Goal: Task Accomplishment & Management: Use online tool/utility

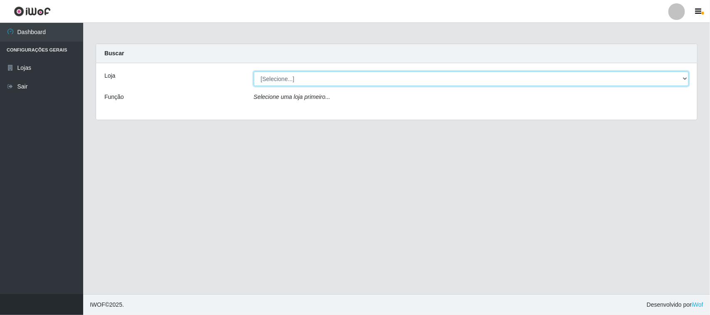
click at [287, 78] on select "[Selecione...] Rede Compras Supermercados - LOJA 1" at bounding box center [471, 79] width 435 height 15
select select "158"
click at [254, 72] on select "[Selecione...] Rede Compras Supermercados - LOJA 1" at bounding box center [471, 79] width 435 height 15
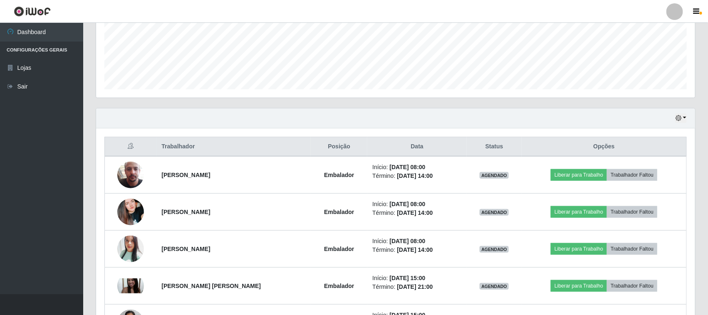
scroll to position [260, 0]
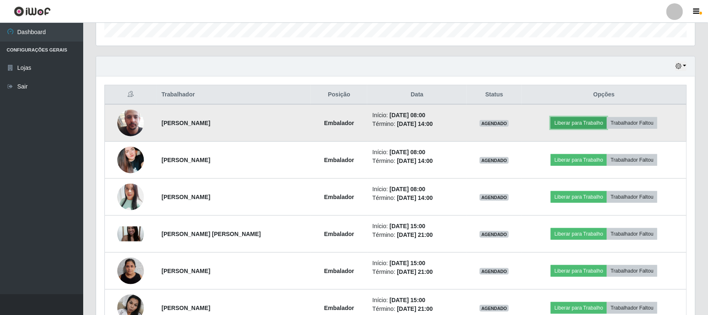
click at [587, 123] on button "Liberar para Trabalho" at bounding box center [579, 123] width 56 height 12
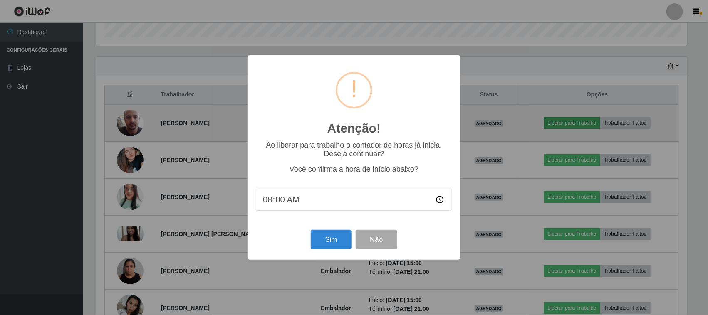
scroll to position [173, 593]
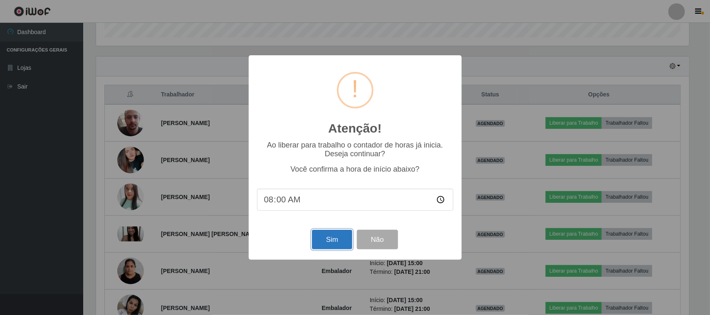
click at [323, 245] on button "Sim" at bounding box center [332, 240] width 40 height 20
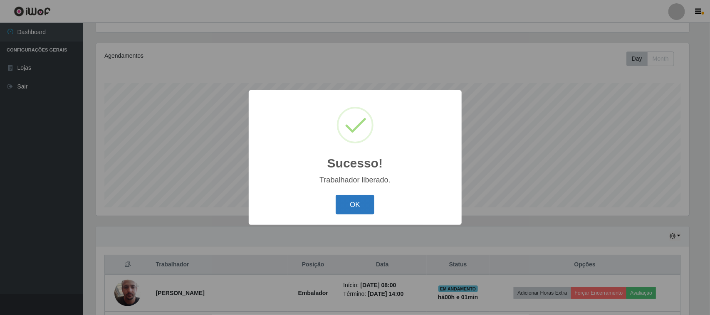
click at [358, 205] on button "OK" at bounding box center [355, 205] width 39 height 20
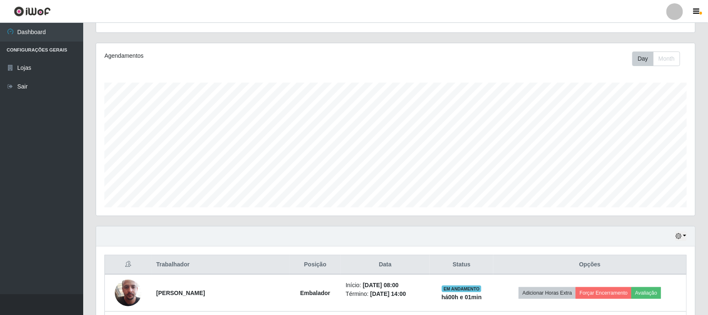
scroll to position [246, 0]
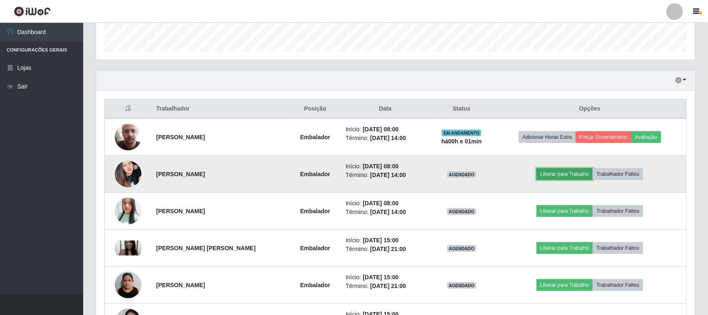
click at [563, 175] on button "Liberar para Trabalho" at bounding box center [565, 174] width 56 height 12
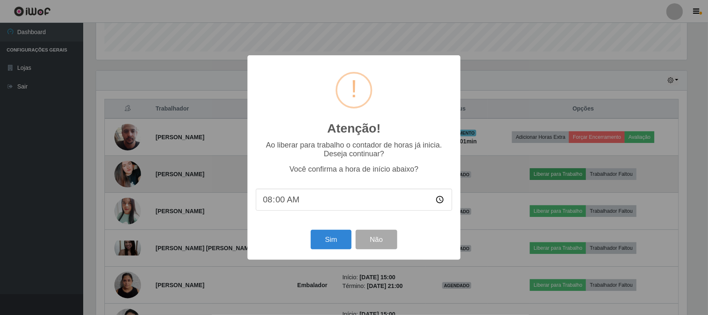
scroll to position [173, 593]
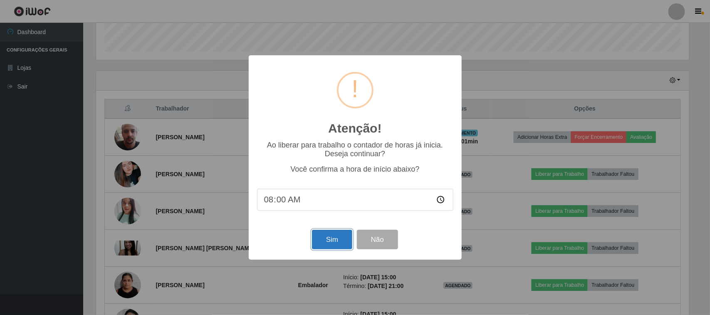
click at [334, 235] on button "Sim" at bounding box center [332, 240] width 40 height 20
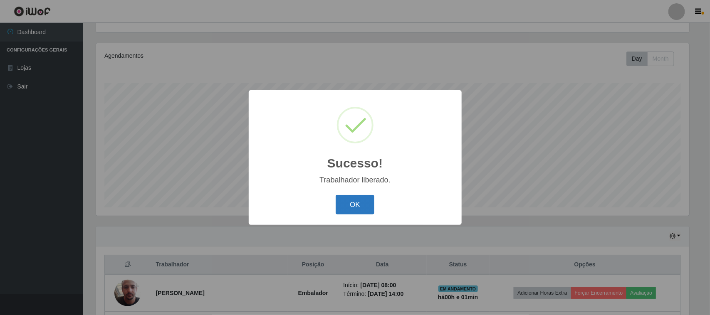
click at [352, 203] on button "OK" at bounding box center [355, 205] width 39 height 20
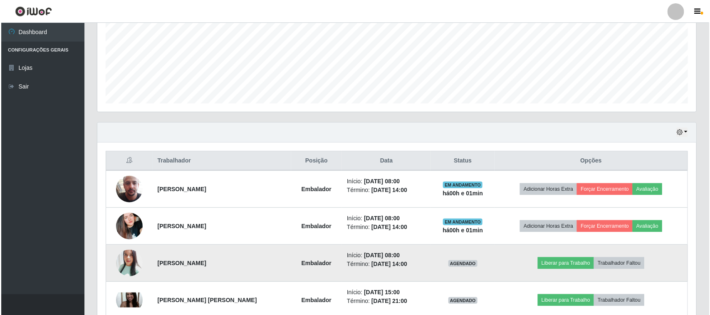
scroll to position [246, 0]
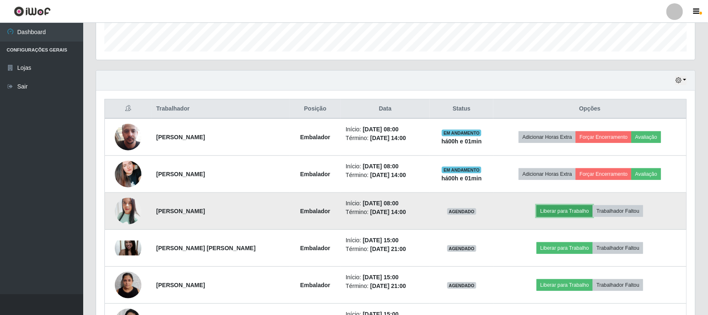
click at [566, 211] on button "Liberar para Trabalho" at bounding box center [565, 211] width 56 height 12
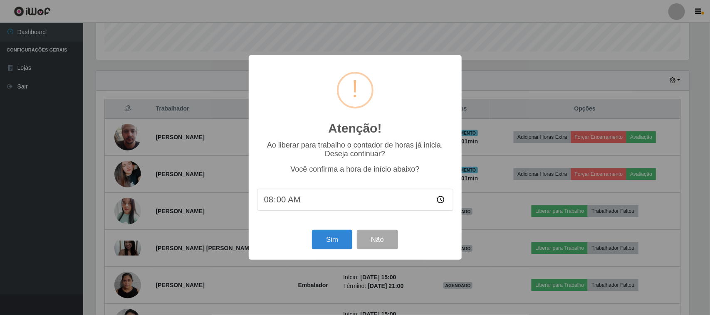
click at [208, 213] on div "Atenção! × Ao liberar para trabalho o contador de horas já inicia. Deseja conti…" at bounding box center [355, 157] width 710 height 315
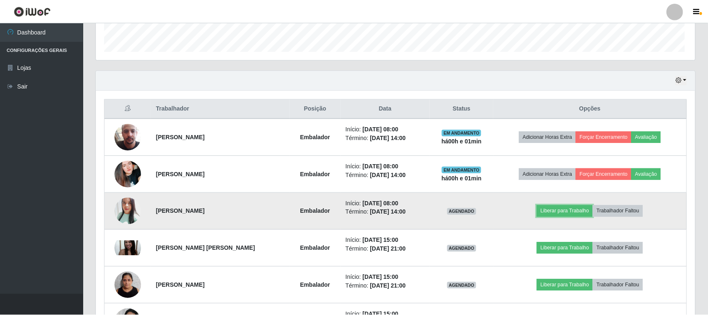
scroll to position [173, 599]
click at [562, 208] on button "Liberar para Trabalho" at bounding box center [565, 211] width 56 height 12
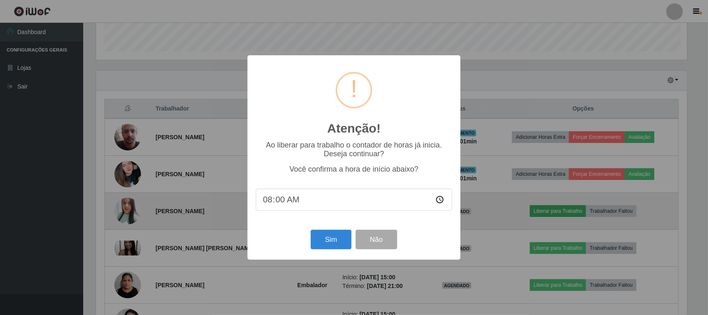
scroll to position [173, 593]
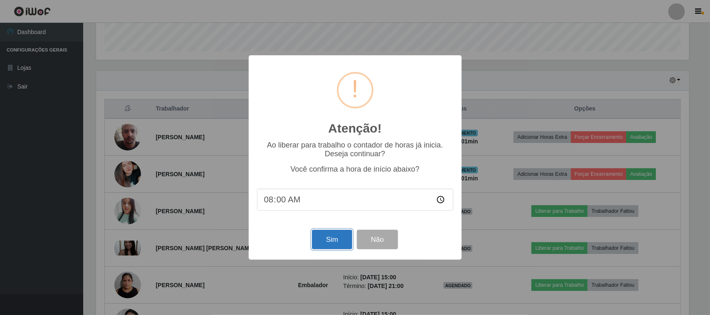
click at [317, 240] on button "Sim" at bounding box center [332, 240] width 40 height 20
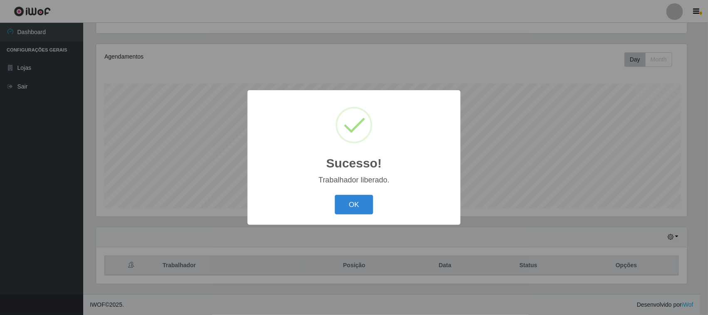
scroll to position [0, 0]
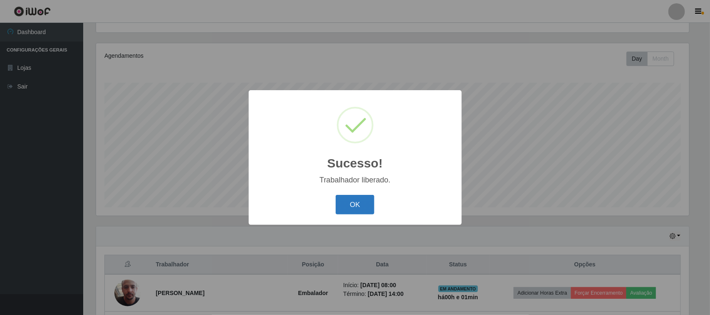
click at [353, 204] on button "OK" at bounding box center [355, 205] width 39 height 20
